Goal: Task Accomplishment & Management: Use online tool/utility

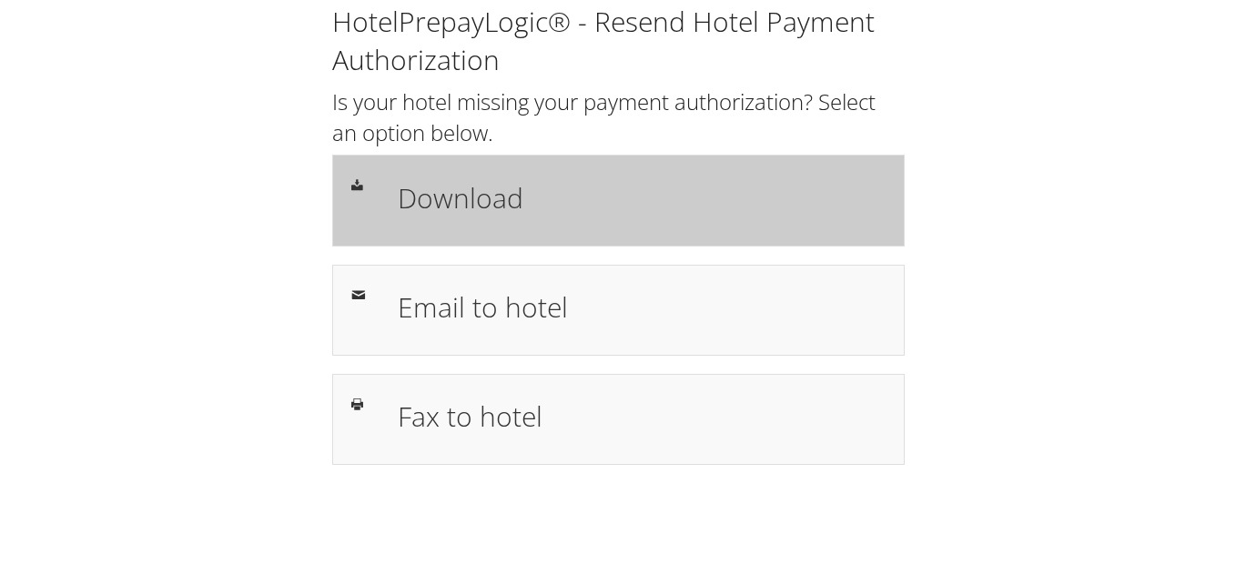
click at [474, 208] on h1 "Download" at bounding box center [642, 197] width 488 height 41
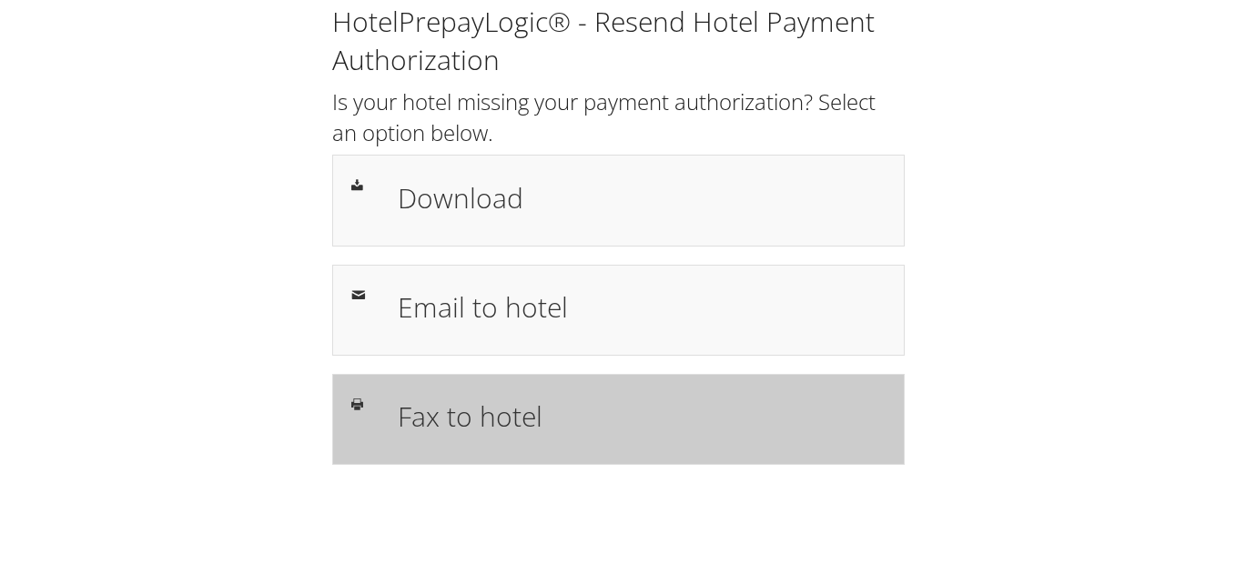
click at [575, 389] on div "Fax to hotel" at bounding box center [618, 419] width 572 height 91
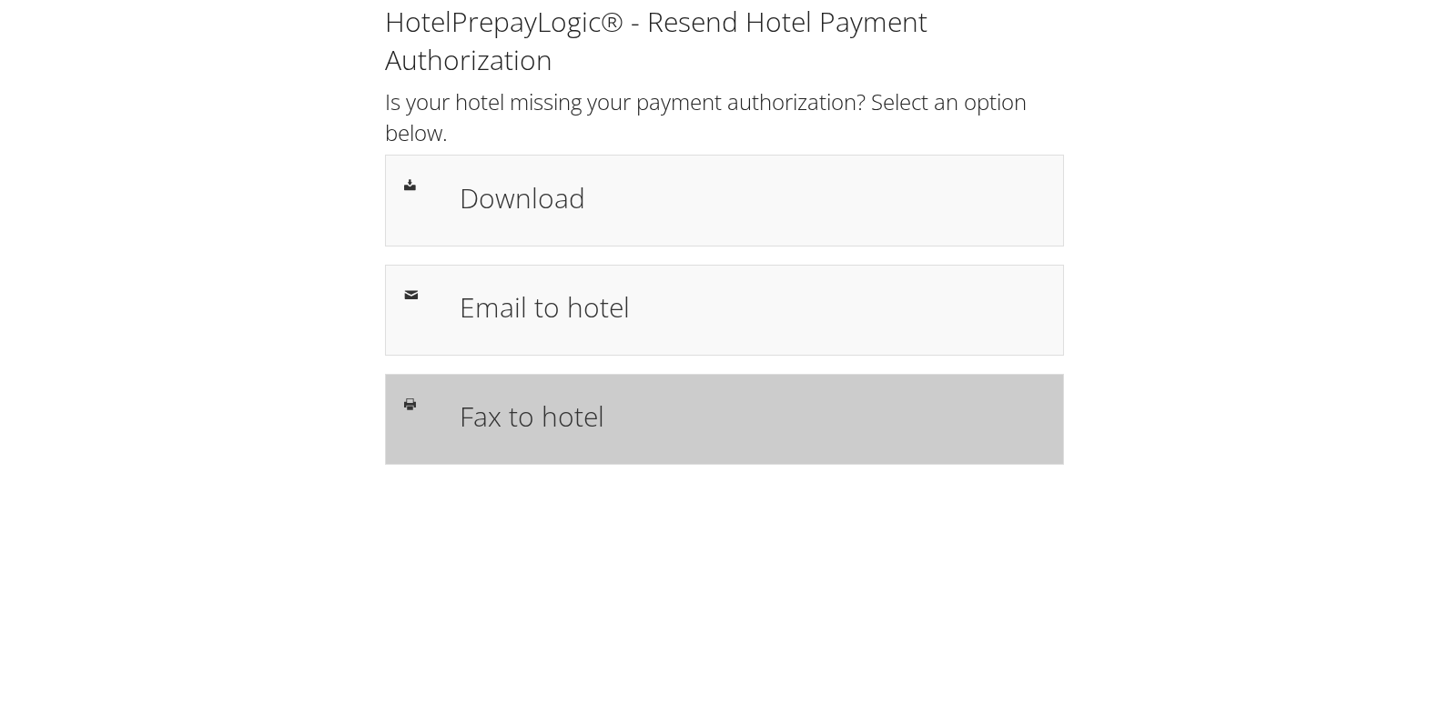
click at [477, 410] on h1 "Fax to hotel" at bounding box center [752, 416] width 585 height 41
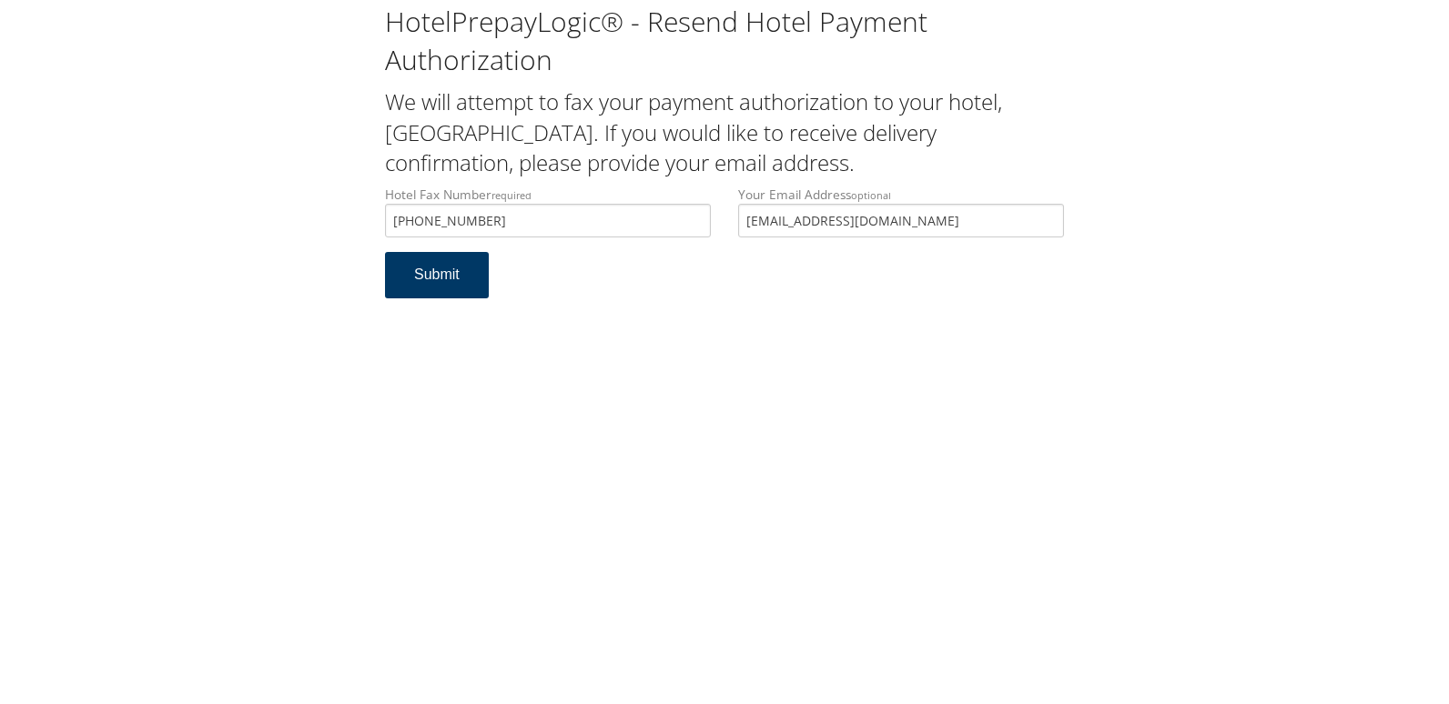
click at [438, 281] on button "Submit" at bounding box center [437, 275] width 104 height 46
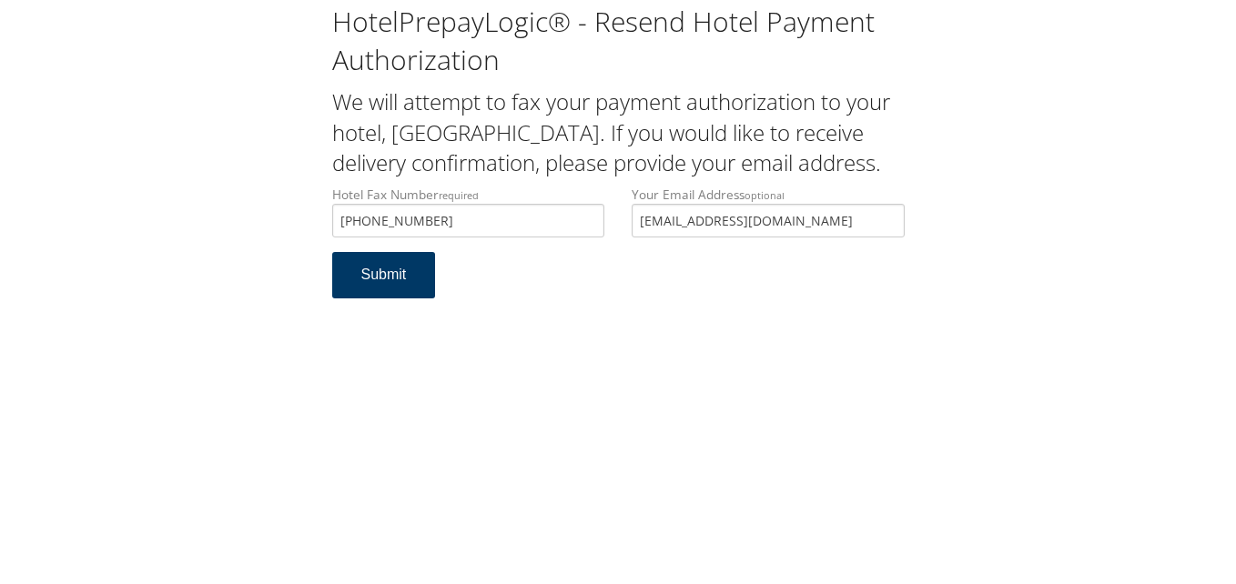
click at [389, 298] on button "Submit" at bounding box center [384, 275] width 104 height 46
click at [350, 298] on button "Submit" at bounding box center [384, 275] width 104 height 46
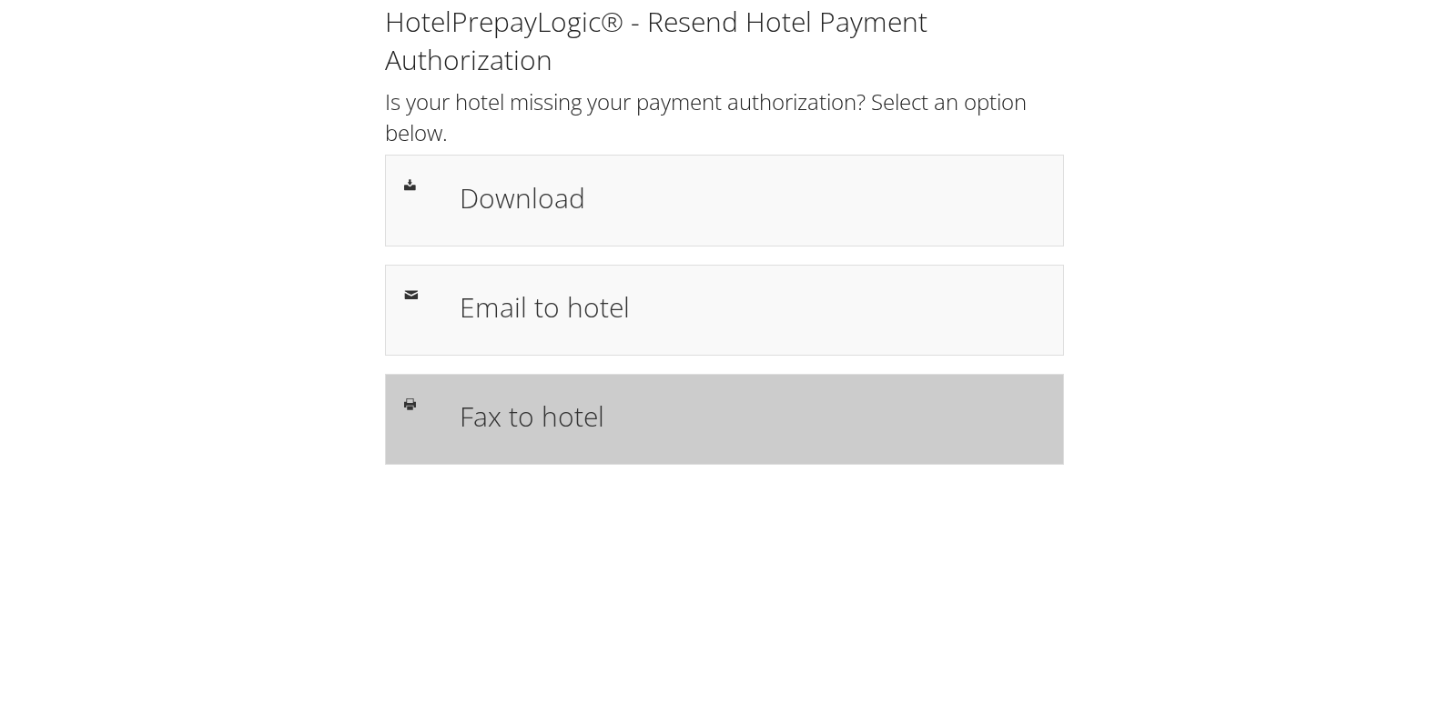
drag, startPoint x: 511, startPoint y: 397, endPoint x: 517, endPoint y: 428, distance: 31.6
click at [511, 397] on h1 "Fax to hotel" at bounding box center [752, 416] width 585 height 41
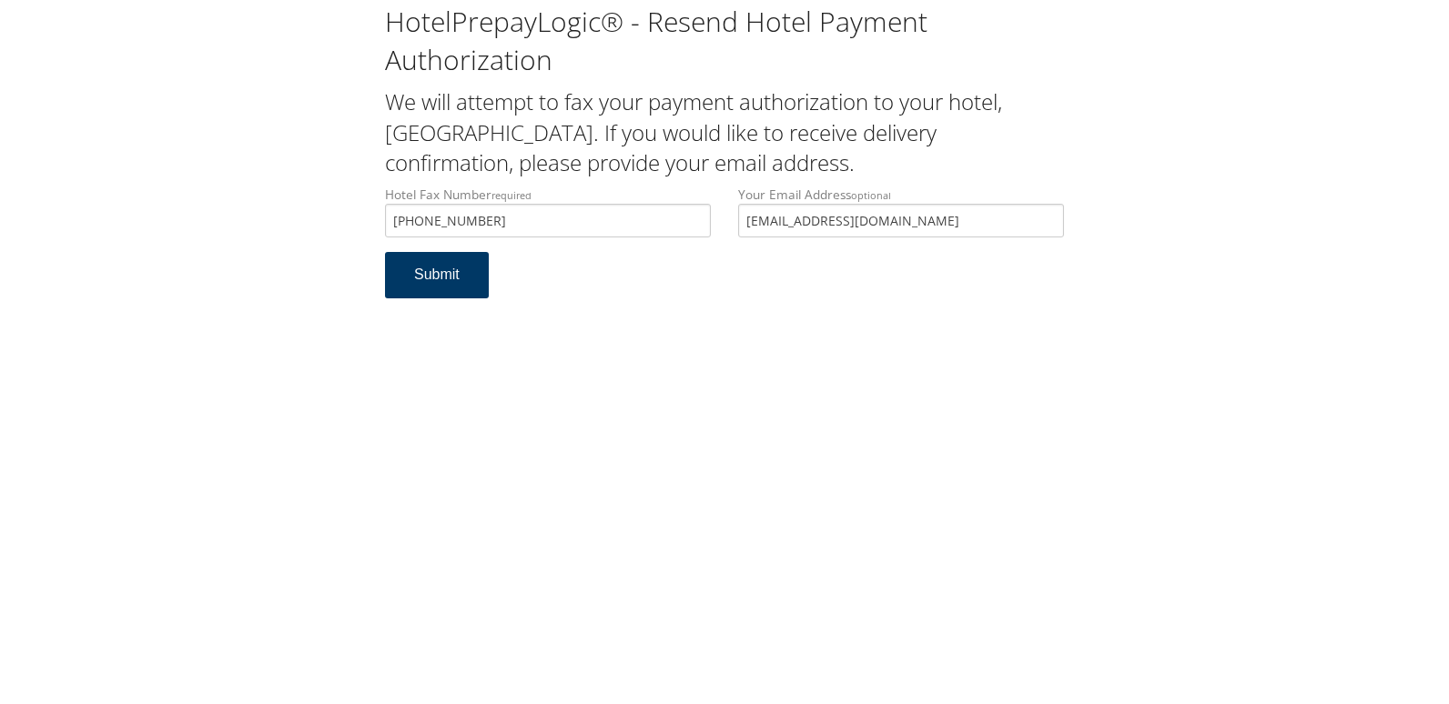
click at [395, 259] on button "Submit" at bounding box center [437, 275] width 104 height 46
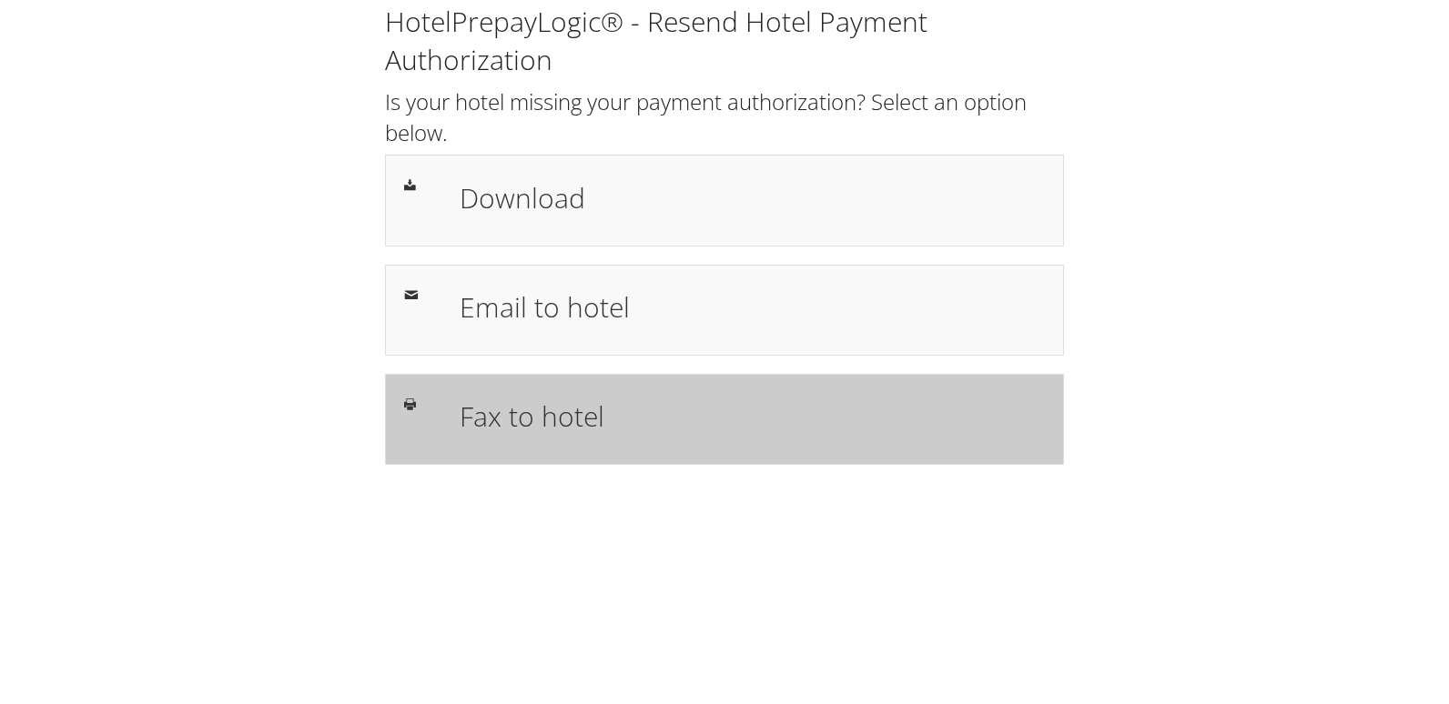
click at [587, 436] on h1 "Fax to hotel" at bounding box center [752, 416] width 585 height 41
click at [533, 440] on div "Fax to hotel" at bounding box center [752, 419] width 612 height 53
